Goal: Task Accomplishment & Management: Complete application form

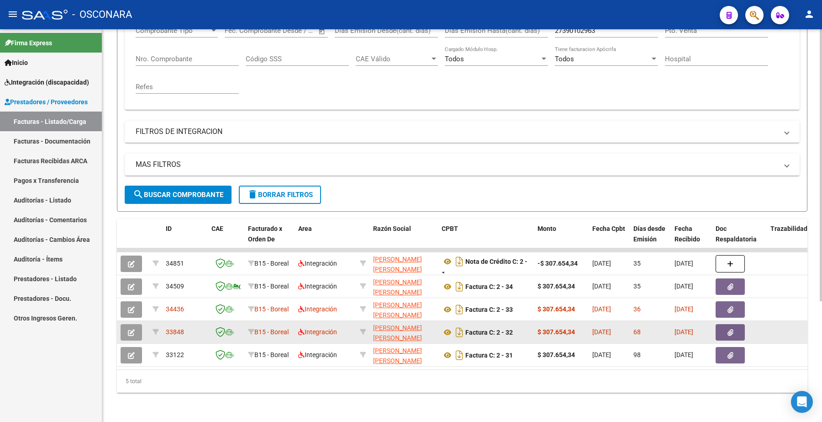
click at [135, 324] on button "button" at bounding box center [131, 332] width 21 height 16
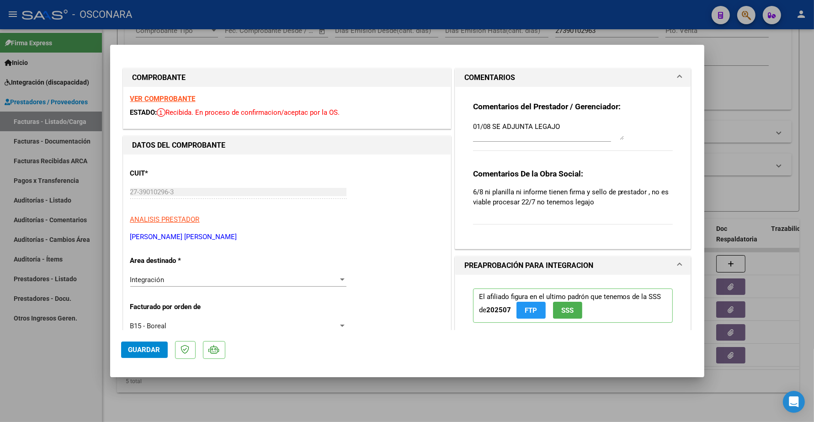
type input "$ 0,00"
